Goal: Download file/media

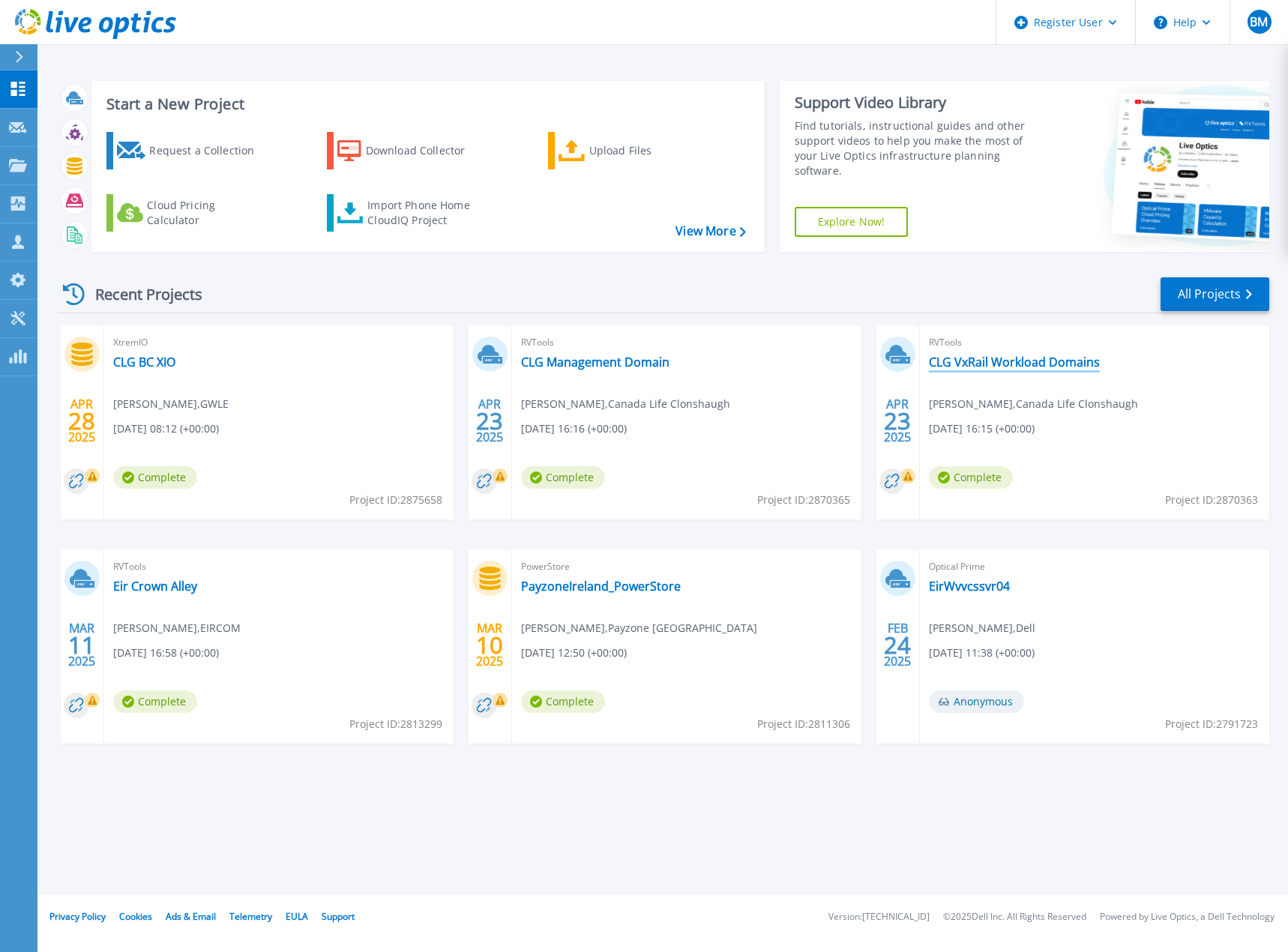
click at [1024, 362] on link "CLG VxRail Workload Domains" at bounding box center [1014, 362] width 170 height 15
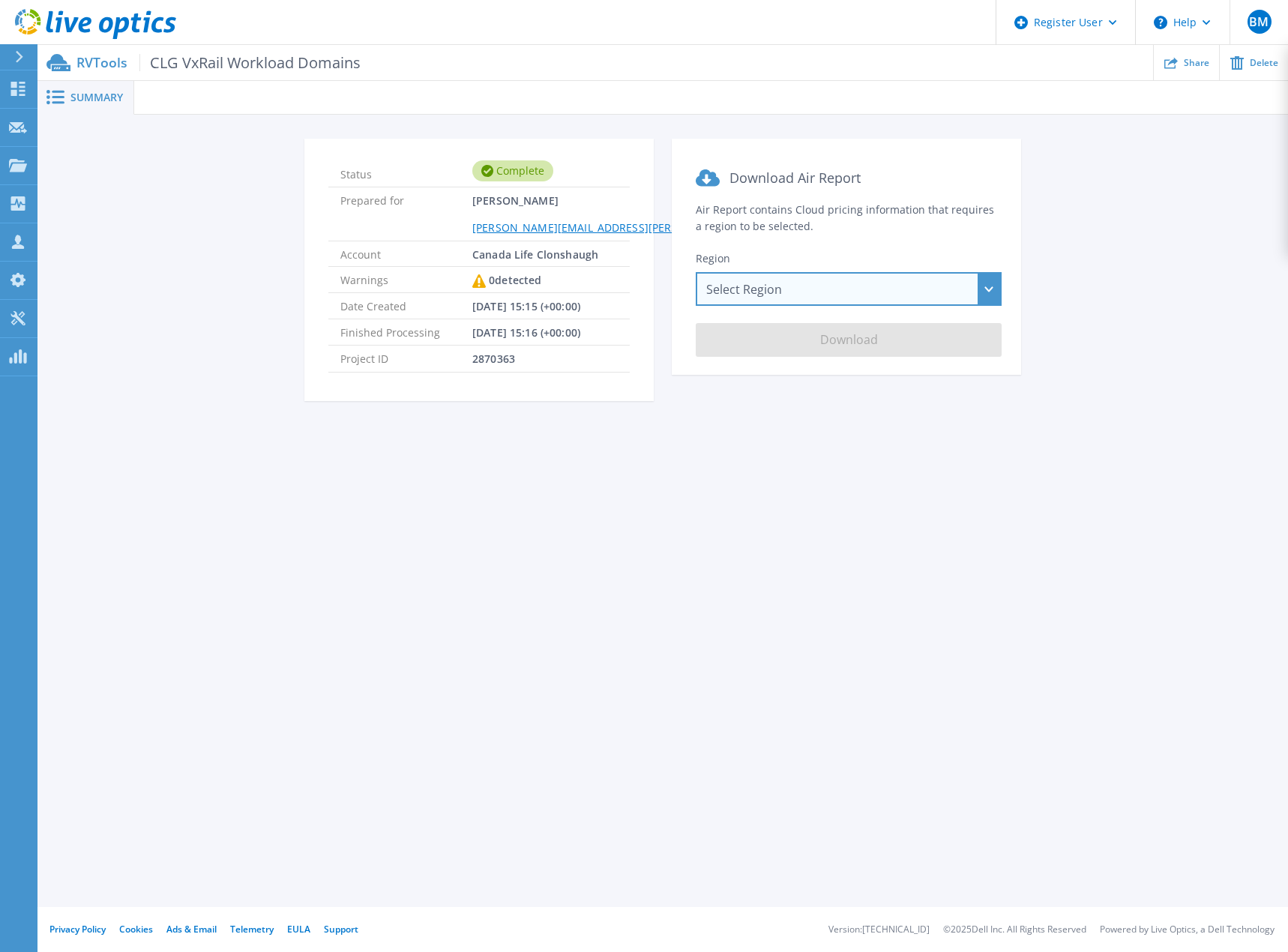
click at [809, 293] on div "Select Region [GEOGRAPHIC_DATA] ([GEOGRAPHIC_DATA]) [GEOGRAPHIC_DATA] ([GEOGRAP…" at bounding box center [848, 289] width 306 height 34
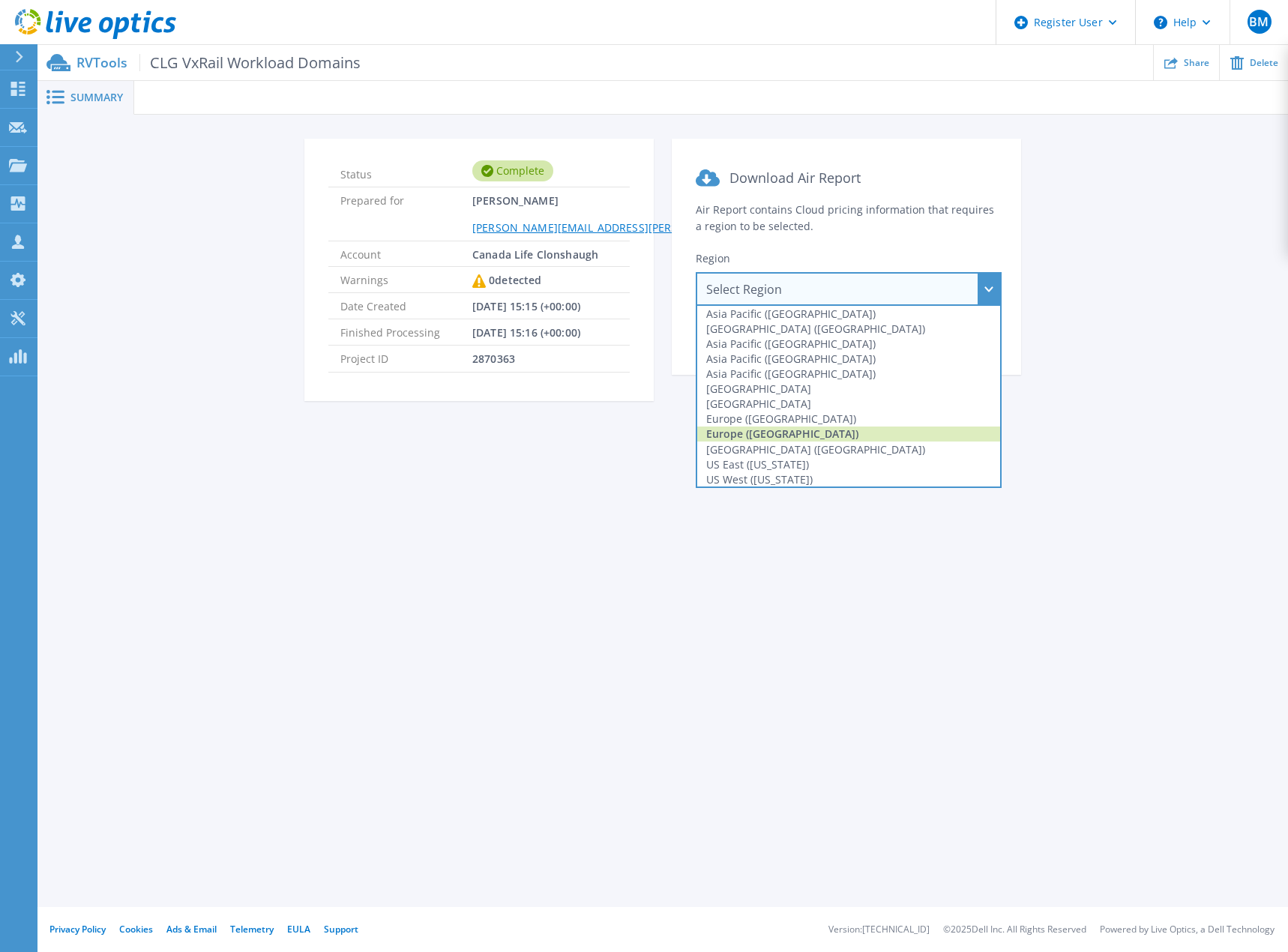
click at [760, 432] on div "Europe ([GEOGRAPHIC_DATA])" at bounding box center [849, 433] width 303 height 15
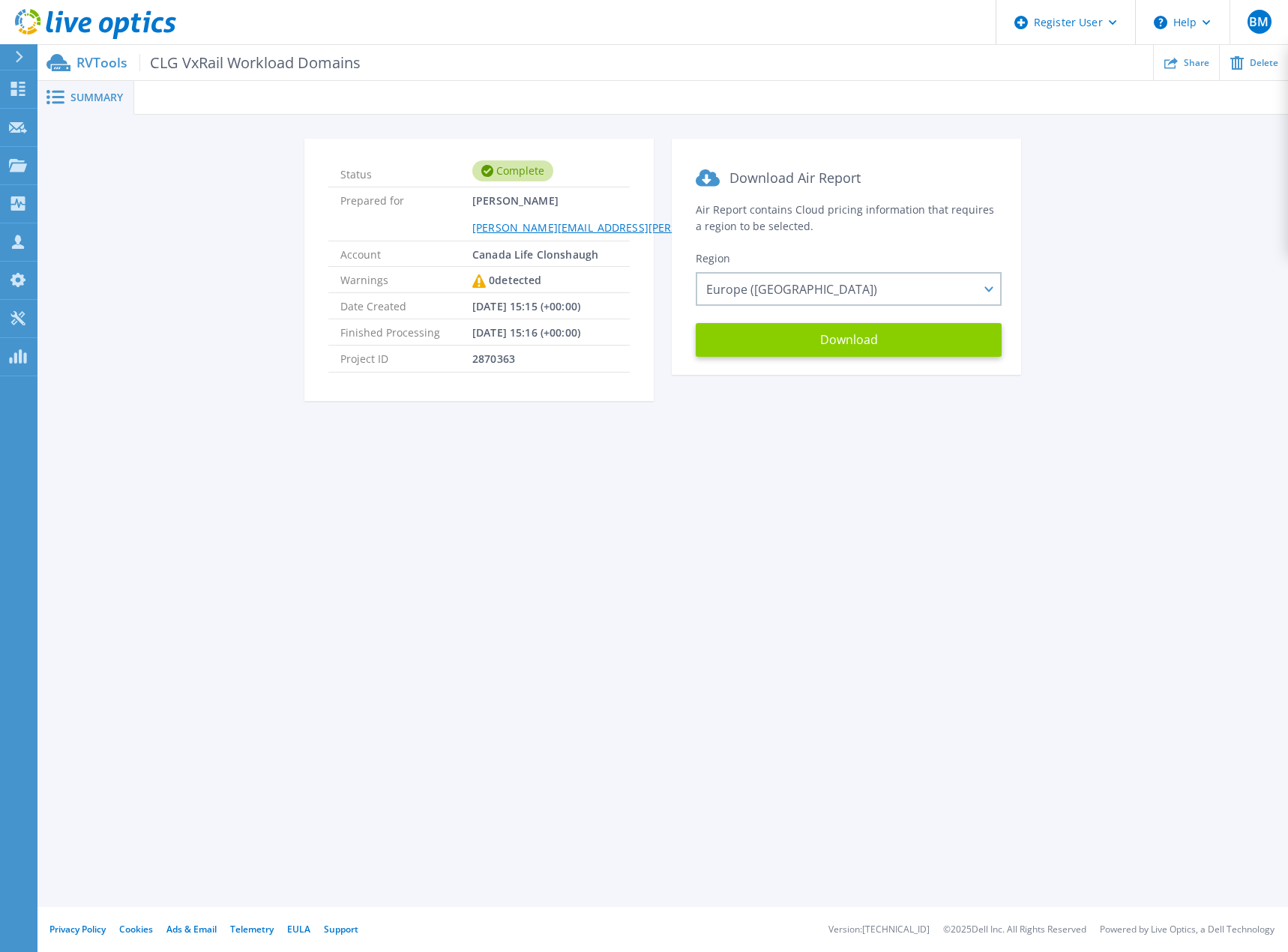
click at [828, 340] on button "Download" at bounding box center [848, 340] width 306 height 34
